Goal: Transaction & Acquisition: Obtain resource

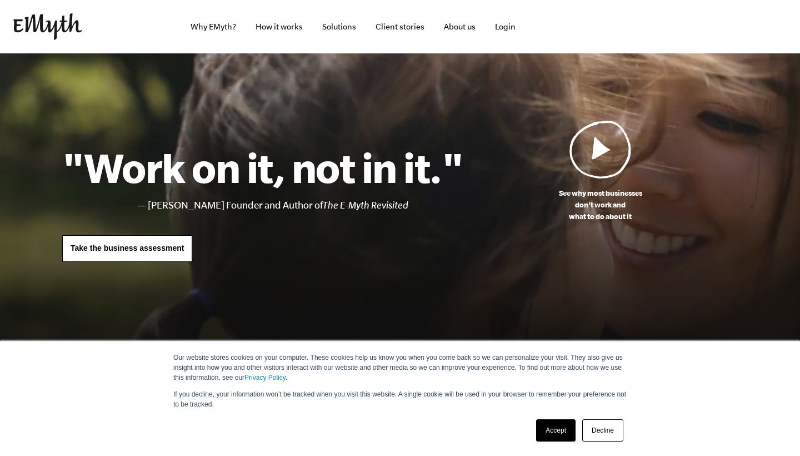
click at [561, 426] on link "Accept" at bounding box center [555, 430] width 39 height 22
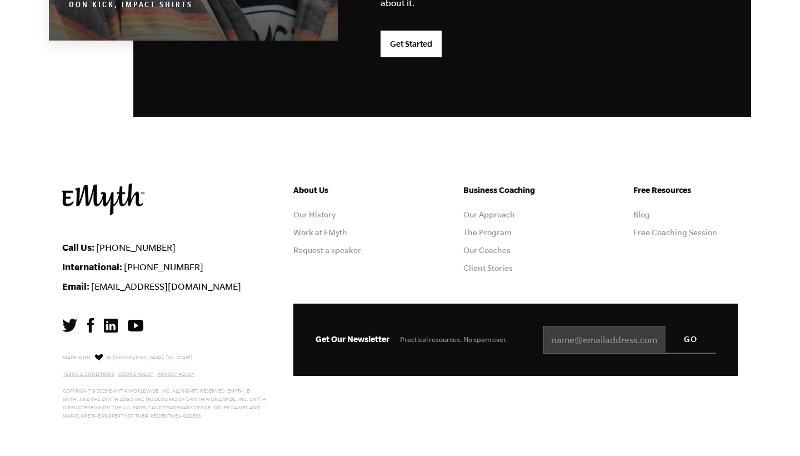
scroll to position [2969, 0]
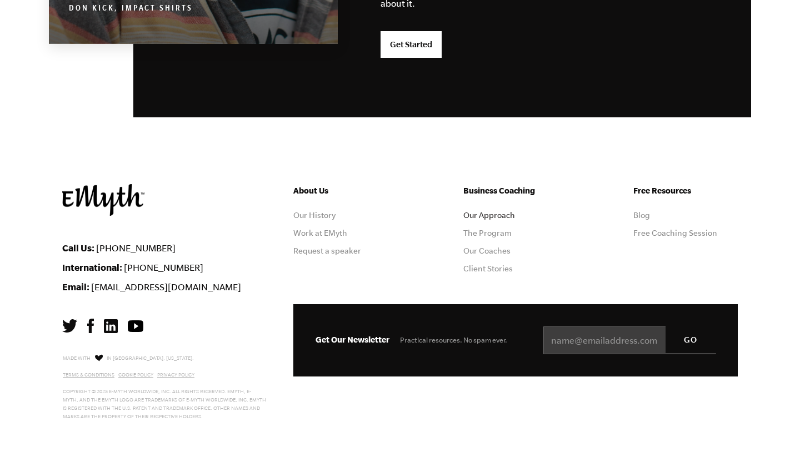
click at [487, 216] on link "Our Approach" at bounding box center [490, 215] width 52 height 9
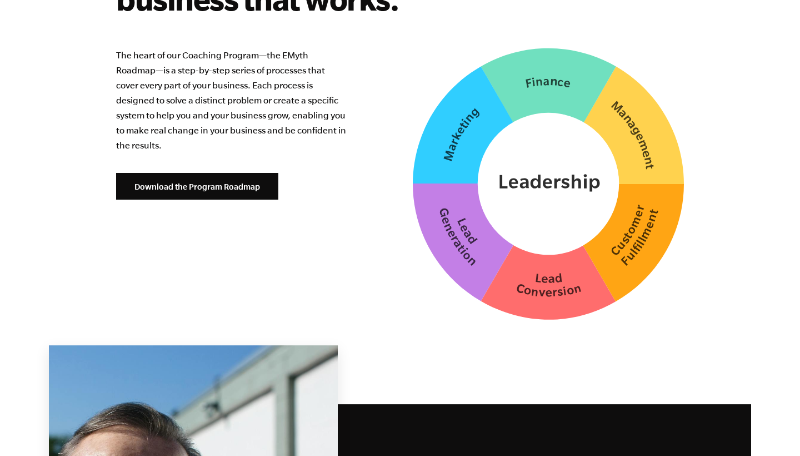
scroll to position [2819, 0]
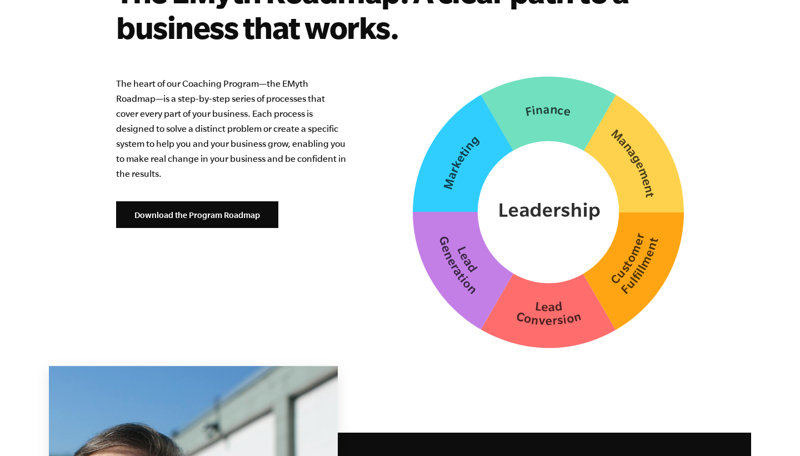
click at [564, 315] on img at bounding box center [548, 212] width 271 height 272
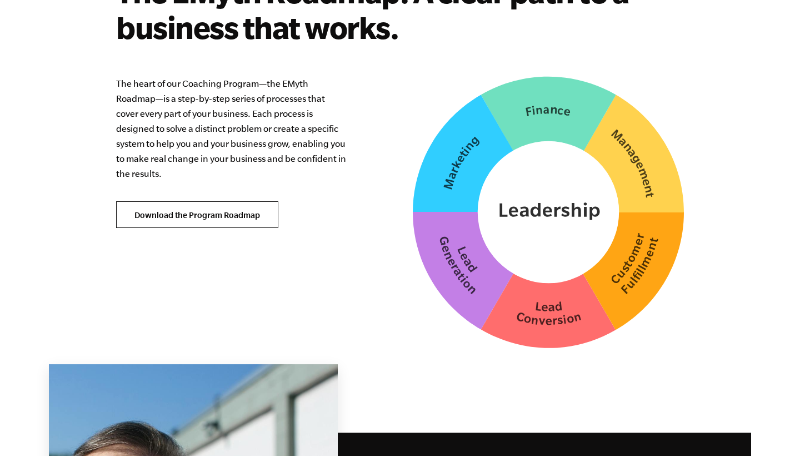
scroll to position [2814, 0]
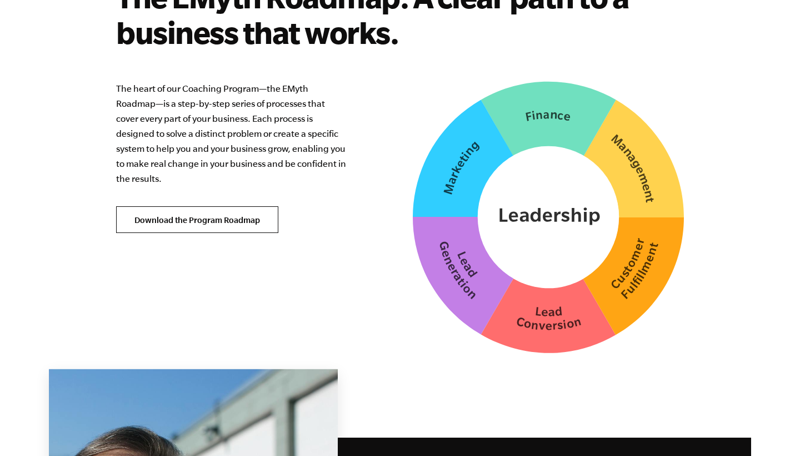
click at [218, 206] on link "Download the Program Roadmap" at bounding box center [197, 219] width 162 height 27
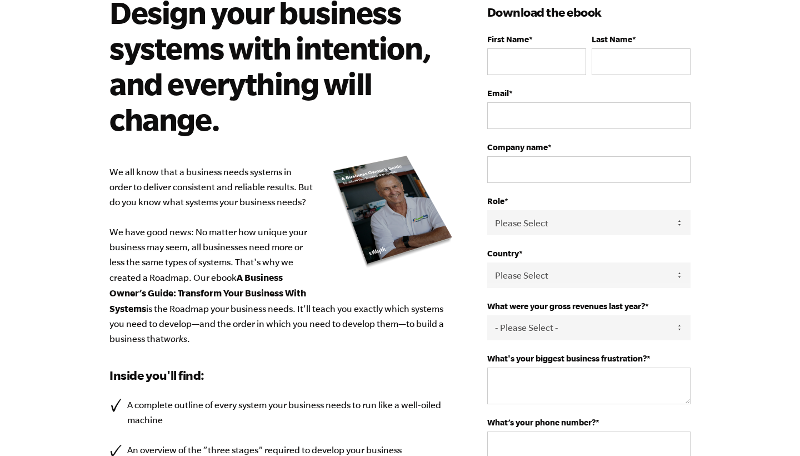
scroll to position [89, 0]
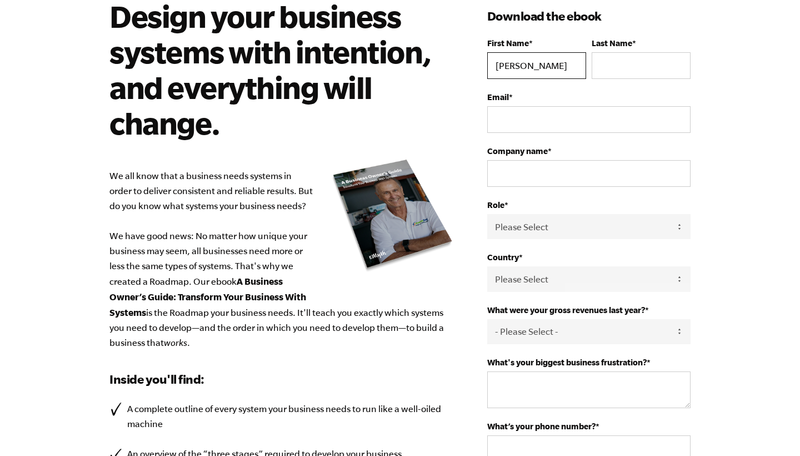
type input "[PERSON_NAME]"
type input "Rege"
type input "[EMAIL_ADDRESS][DOMAIN_NAME]"
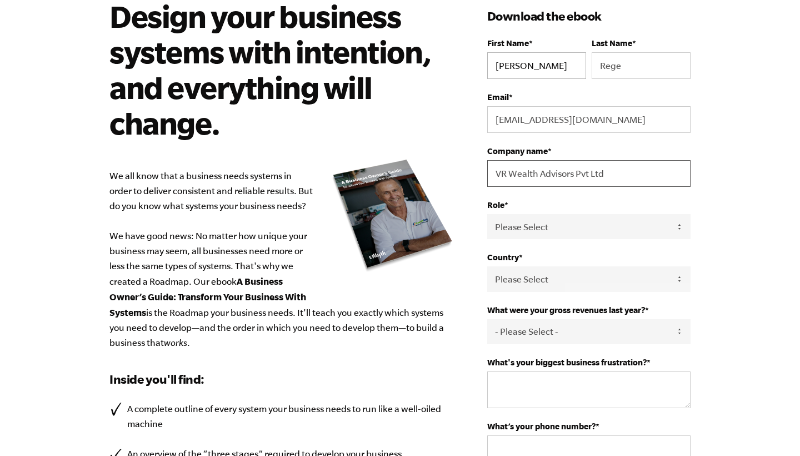
type input "VR Wealth Advisors Pvt Ltd"
select select "Owner"
click at [520, 277] on select "Please Select [GEOGRAPHIC_DATA] [GEOGRAPHIC_DATA] [GEOGRAPHIC_DATA] [GEOGRAPHIC…" at bounding box center [588, 278] width 203 height 25
select select "[GEOGRAPHIC_DATA]"
click at [525, 383] on textarea "What's your biggest business frustration? *" at bounding box center [588, 389] width 203 height 37
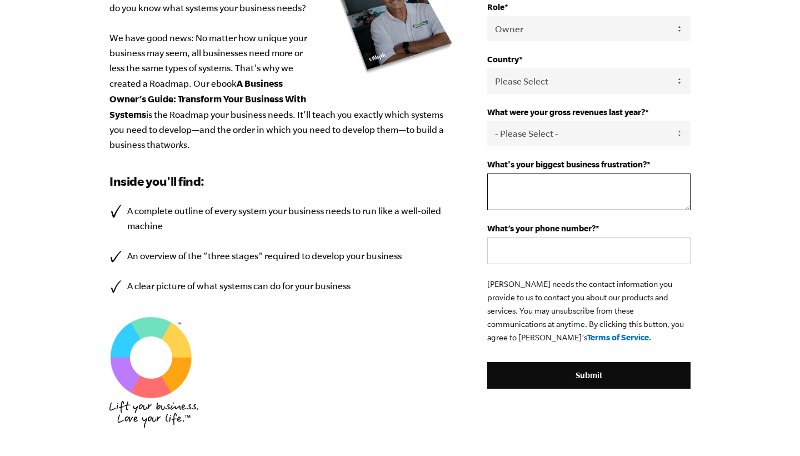
scroll to position [288, 0]
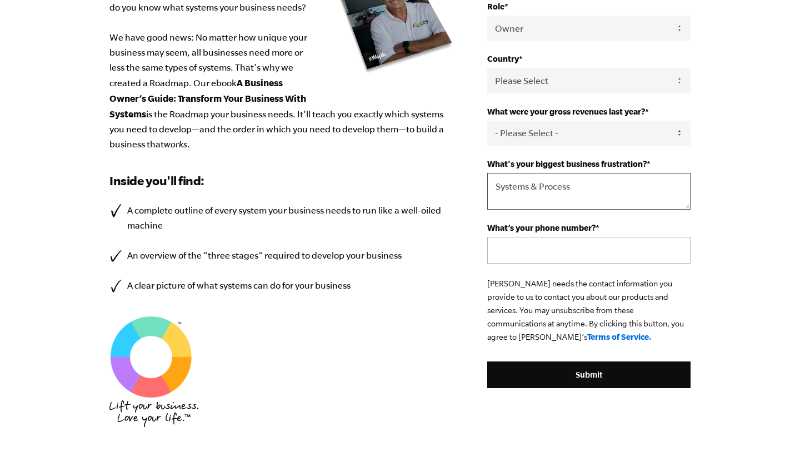
type textarea "Systems & Process"
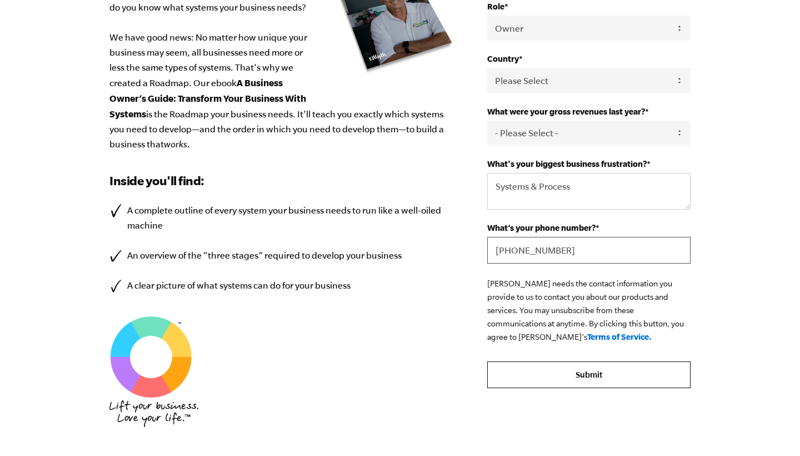
type input "+919820768077"
click at [584, 378] on input "Submit" at bounding box center [588, 374] width 203 height 27
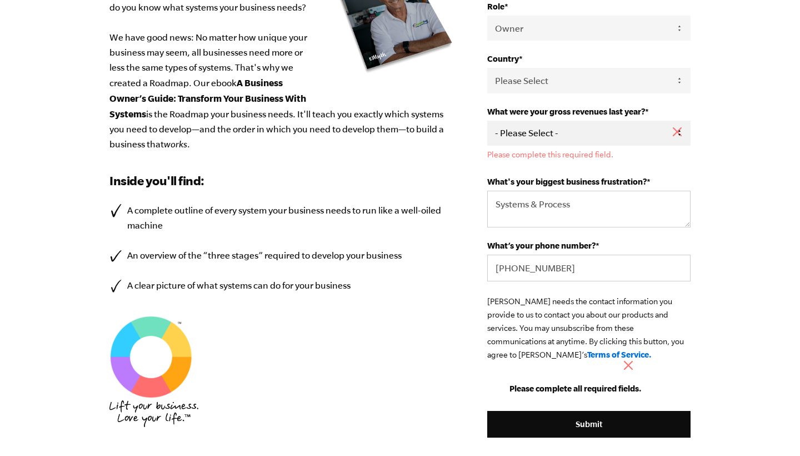
click at [544, 132] on select "- Please Select - 0-75K 76-150K 151-275K 276-500K 501-750K 751-1M 1-2.5M 2.5-5M…" at bounding box center [588, 133] width 203 height 25
select select "151-275K"
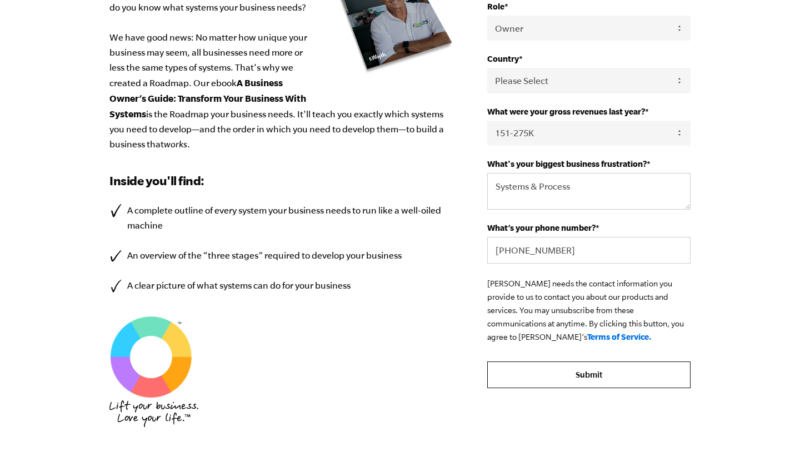
click at [582, 376] on input "Submit" at bounding box center [588, 374] width 203 height 27
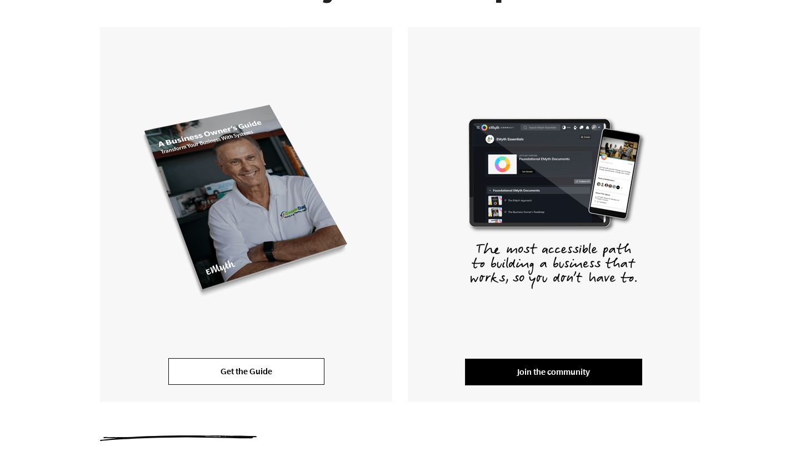
scroll to position [173, 0]
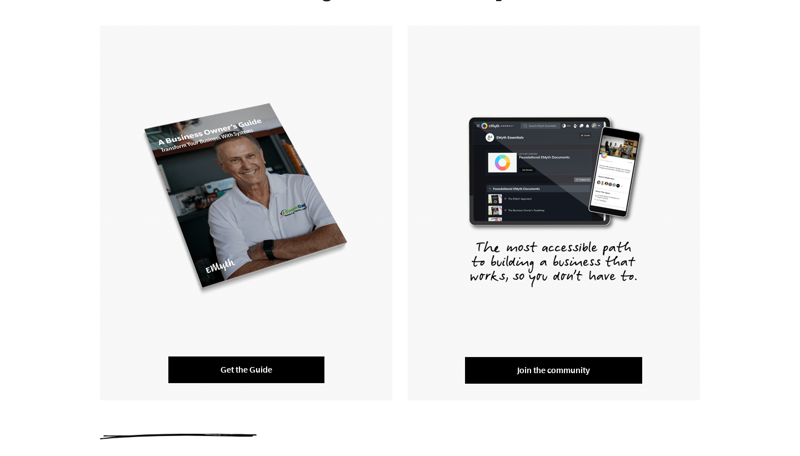
click at [241, 367] on link "Get the Guide" at bounding box center [246, 369] width 156 height 27
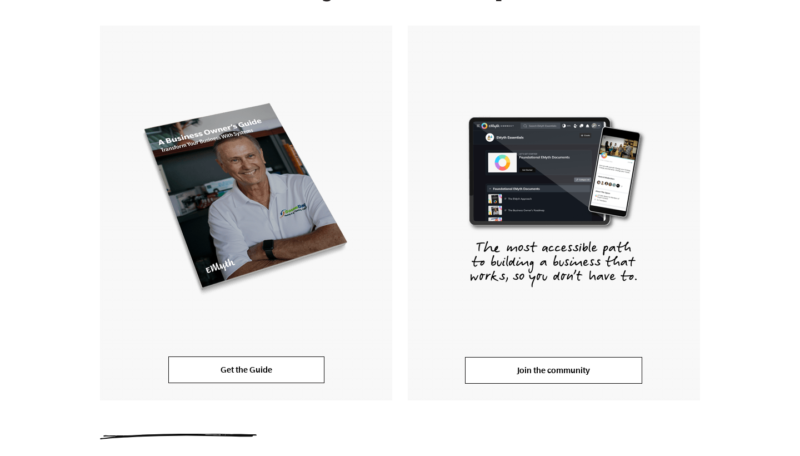
click at [564, 371] on link "Join the community" at bounding box center [553, 370] width 177 height 27
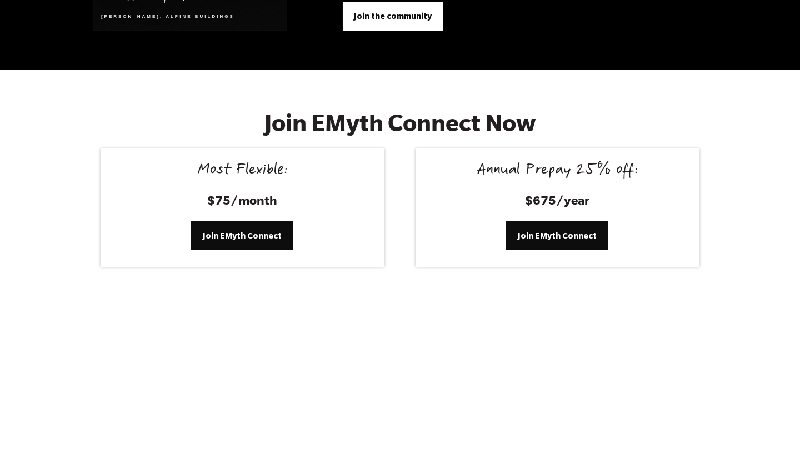
scroll to position [4502, 0]
